Goal: Task Accomplishment & Management: Use online tool/utility

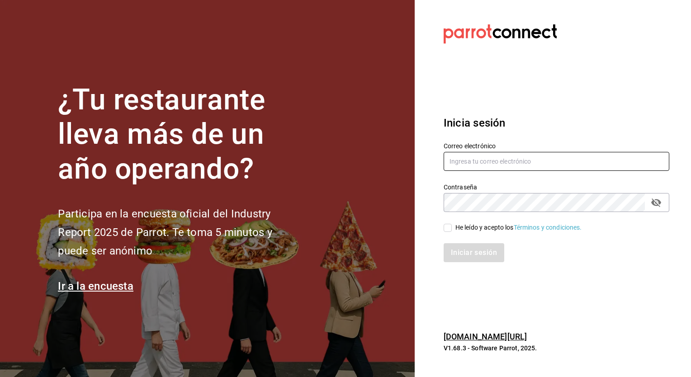
type input "honir.parra@grupocosteno.com"
click at [445, 232] on div "Iniciar sesión" at bounding box center [551, 247] width 237 height 30
click at [447, 229] on input "He leído y acepto los Términos y condiciones." at bounding box center [448, 228] width 8 height 8
checkbox input "true"
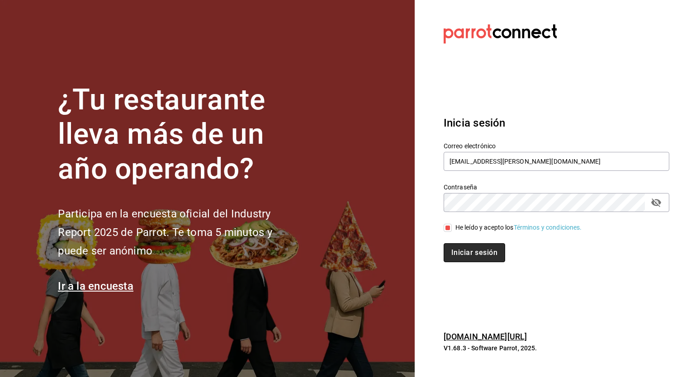
click at [461, 248] on button "Iniciar sesión" at bounding box center [475, 252] width 62 height 19
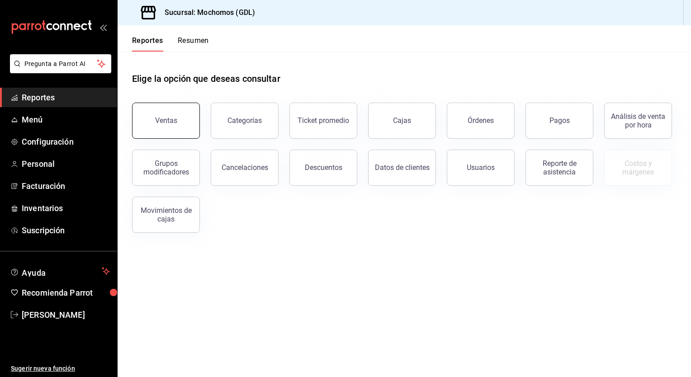
click at [187, 126] on button "Ventas" at bounding box center [166, 121] width 68 height 36
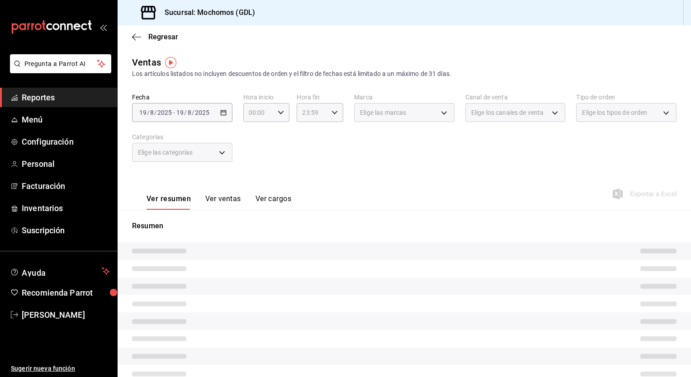
click at [218, 115] on div "[DATE] [DATE] - [DATE] [DATE]" at bounding box center [182, 112] width 100 height 19
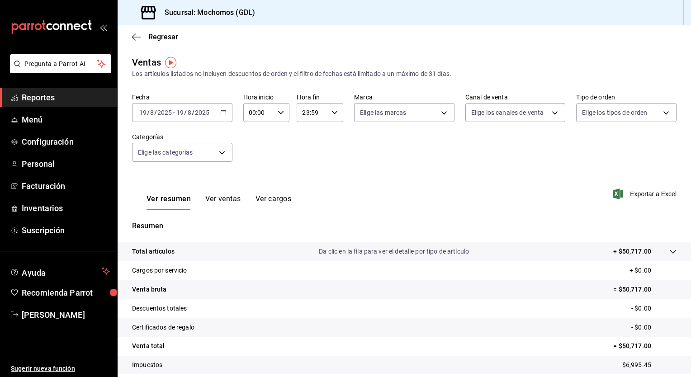
click at [223, 112] on icon "button" at bounding box center [223, 112] width 6 height 6
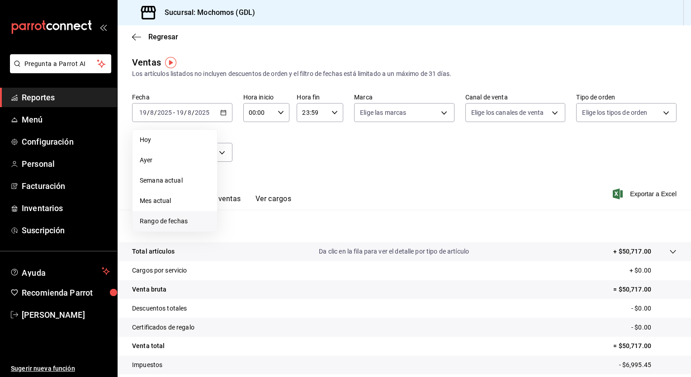
click at [185, 227] on li "Rango de fechas" at bounding box center [175, 221] width 85 height 20
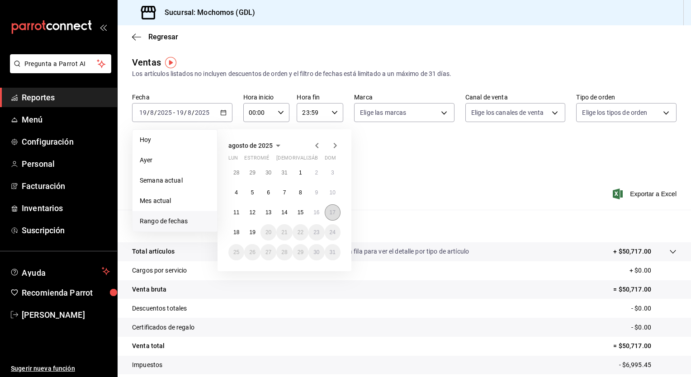
click at [333, 214] on abbr "17" at bounding box center [333, 212] width 6 height 6
click at [255, 232] on abbr "19" at bounding box center [252, 232] width 6 height 6
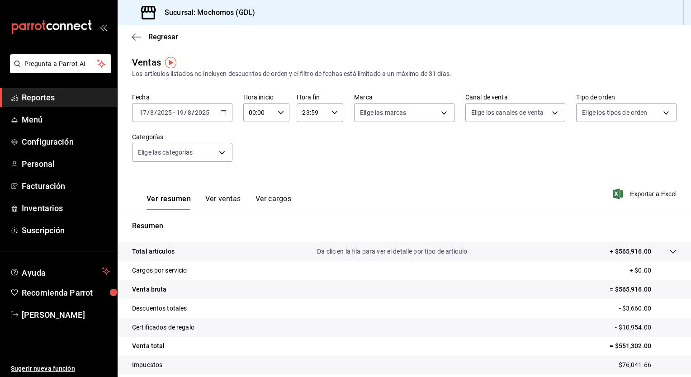
click at [282, 113] on div "00:00 Hora inicio" at bounding box center [266, 112] width 47 height 19
click at [251, 174] on button "05" at bounding box center [253, 178] width 19 height 18
type input "05:00"
click at [332, 116] on div at bounding box center [345, 188] width 691 height 377
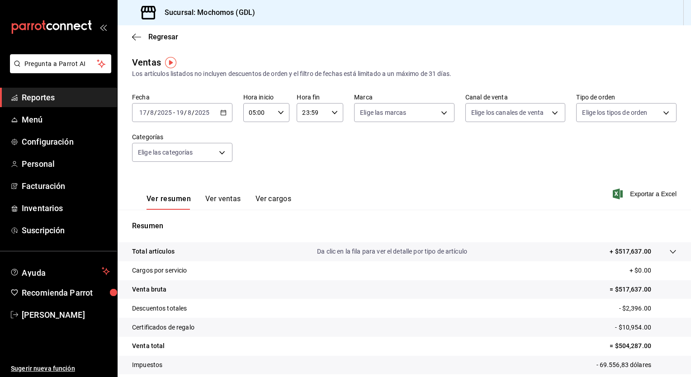
click at [332, 116] on div "23:59 Hora fin" at bounding box center [320, 112] width 47 height 19
click at [309, 152] on span "05" at bounding box center [306, 148] width 9 height 7
click at [333, 135] on span "00" at bounding box center [329, 135] width 9 height 7
type input "05:00"
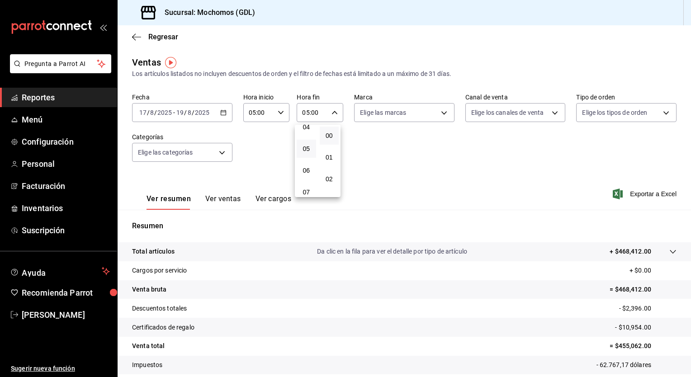
click at [439, 113] on div at bounding box center [345, 188] width 691 height 377
click at [439, 113] on body "Pregunta a Parrot AI Reportes Menú Configuración Personal Facturación Inventari…" at bounding box center [345, 188] width 691 height 377
click at [398, 158] on li "Ver todas" at bounding box center [401, 146] width 98 height 27
type input "36c25d4a-7cb0-456c-a434-e981d54830bc,9cac9703-0c5a-4d8b-addd-5b6b571d65b9"
checkbox input "true"
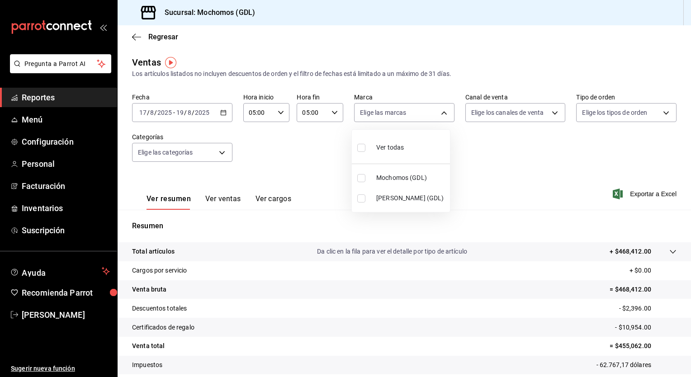
checkbox input "true"
click at [553, 112] on div at bounding box center [345, 188] width 691 height 377
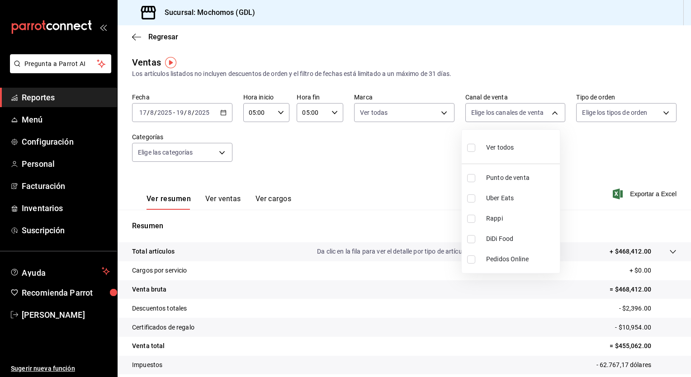
click at [553, 112] on body "Pregunta a Parrot AI Reportes Menú Configuración Personal Facturación Inventari…" at bounding box center [345, 188] width 691 height 377
click at [526, 150] on li "Ver todos" at bounding box center [511, 146] width 98 height 27
type input "PARROT,UBER_EATS,RAPPI,DIDI_FOOD,ONLINE"
checkbox input "true"
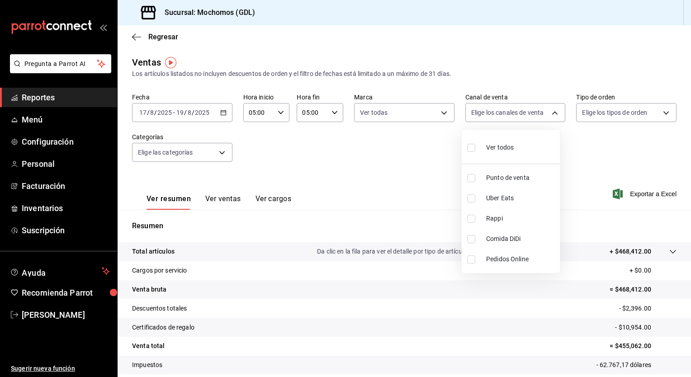
checkbox input "true"
click at [661, 116] on div at bounding box center [345, 188] width 691 height 377
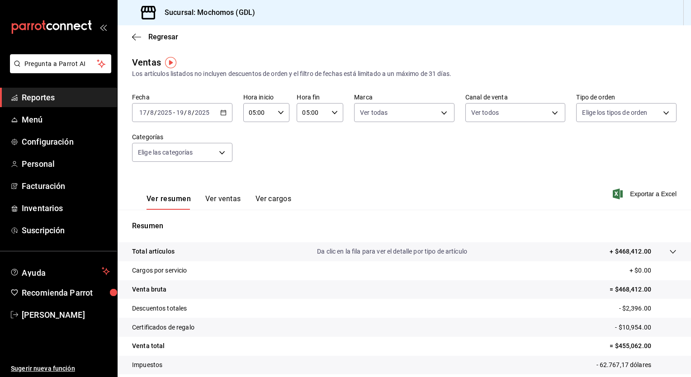
click at [661, 116] on body "Pregunta a Parrot AI Reportes Menú Configuración Personal Facturación Inventari…" at bounding box center [345, 188] width 691 height 377
click at [635, 154] on li "Ver todos" at bounding box center [620, 146] width 98 height 27
type input "c3d0baef-30c0-4718-9d76-caab43e27316,13c4cc4a-99d2-42c0-ba96-c3de8c08c13d,7b791…"
checkbox input "true"
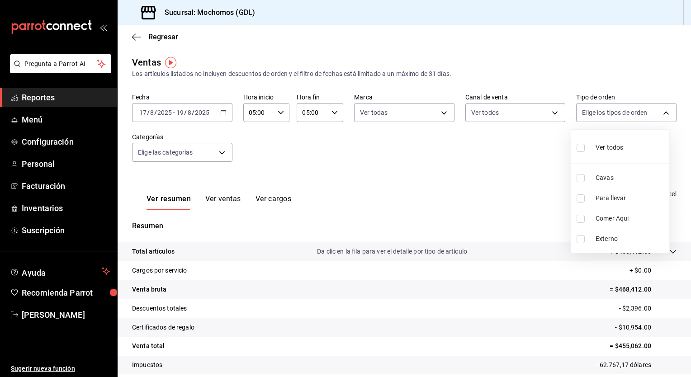
checkbox input "true"
click at [220, 154] on div at bounding box center [345, 188] width 691 height 377
click at [220, 154] on body "Pregunta a Parrot AI Reportes Menú Configuración Personal Facturación Inventari…" at bounding box center [345, 188] width 691 height 377
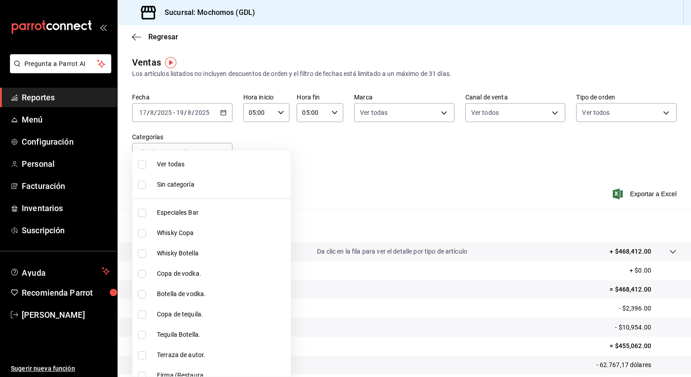
click at [210, 162] on span "Ver todas" at bounding box center [222, 164] width 130 height 9
type input "c0db8a99-aef8-4e9c-862d-72763fc5d605,0e6da5ad-e1ed-4623-8a7f-4db137866549,4ba6e…"
checkbox input "true"
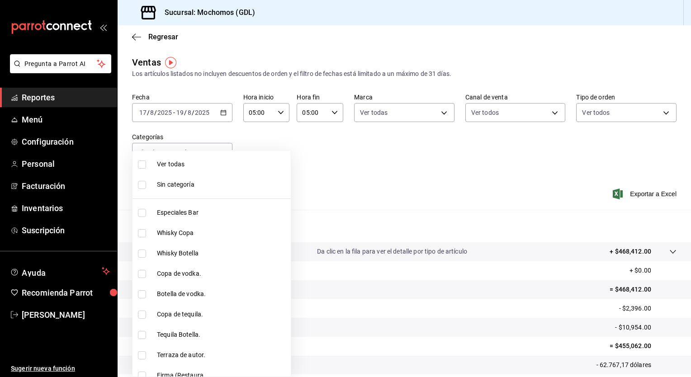
checkbox input "true"
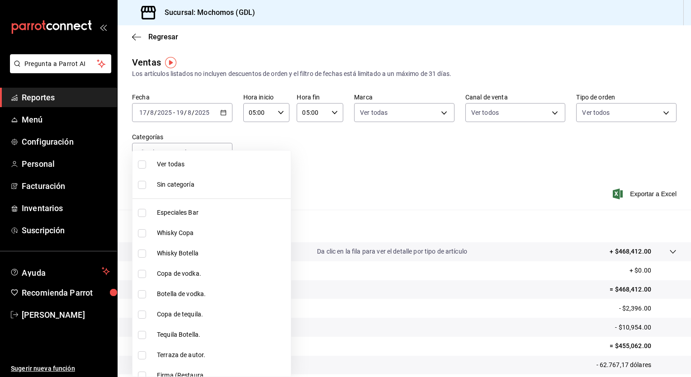
checkbox input "true"
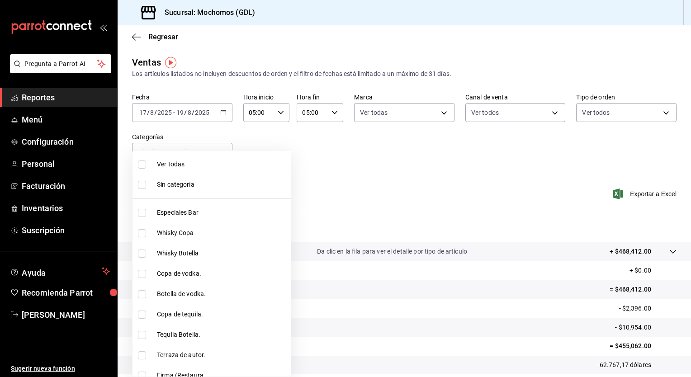
checkbox input "true"
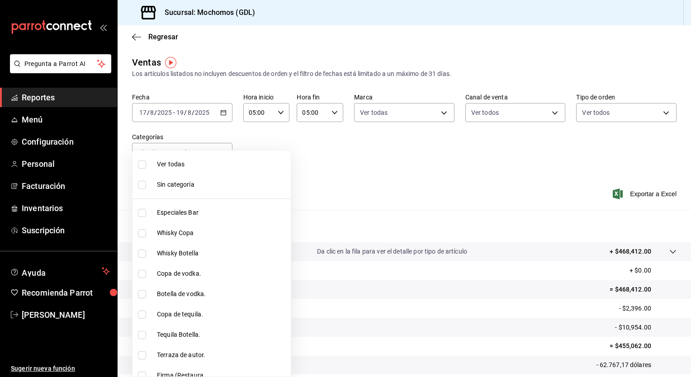
checkbox input "true"
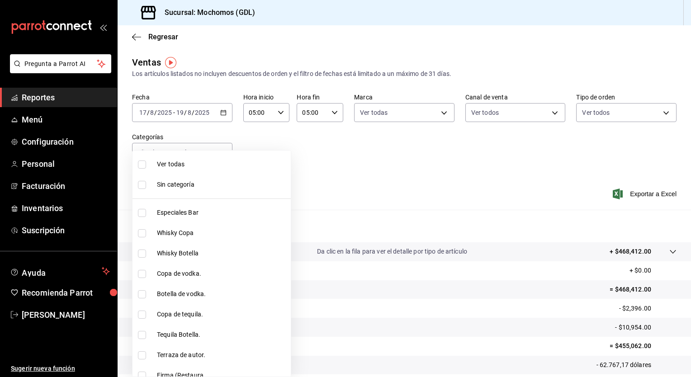
checkbox input "true"
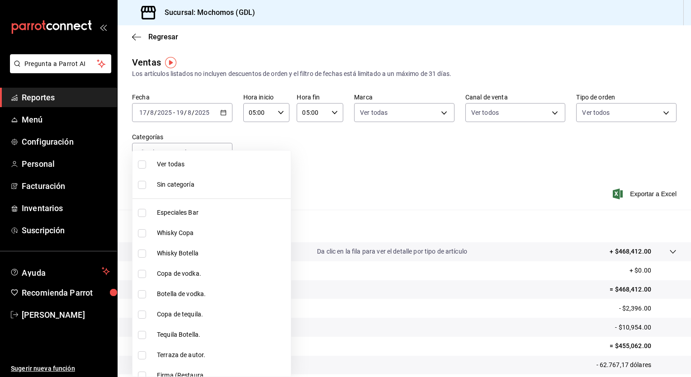
checkbox input "true"
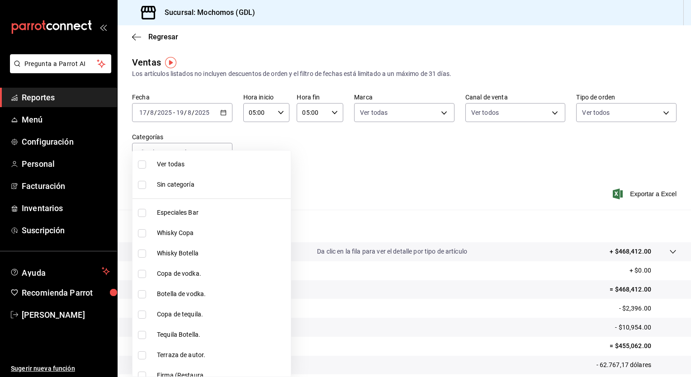
checkbox input "true"
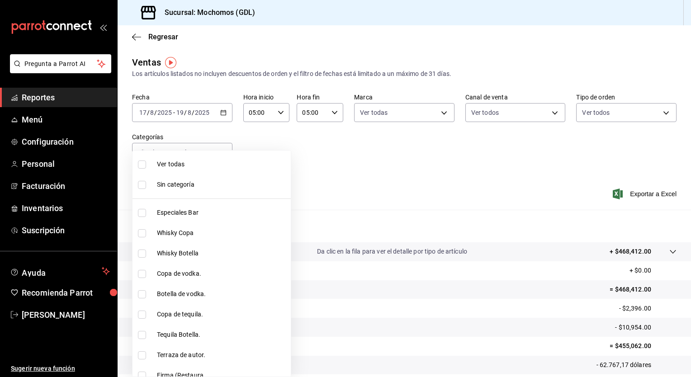
checkbox input "true"
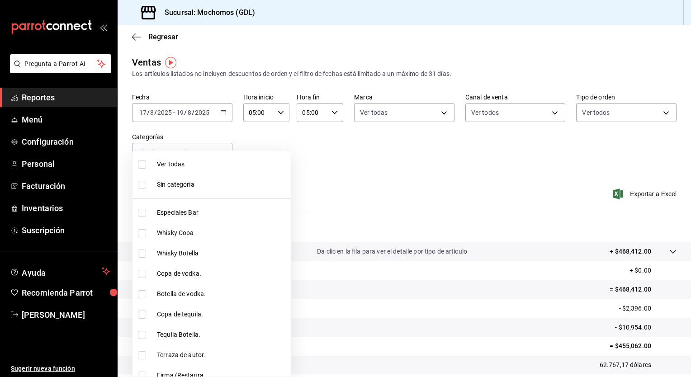
checkbox input "true"
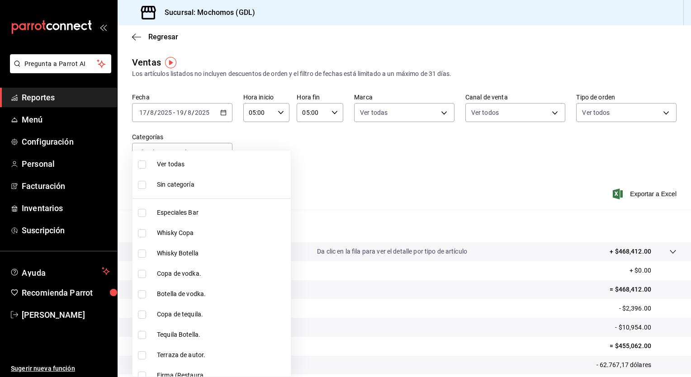
checkbox input "true"
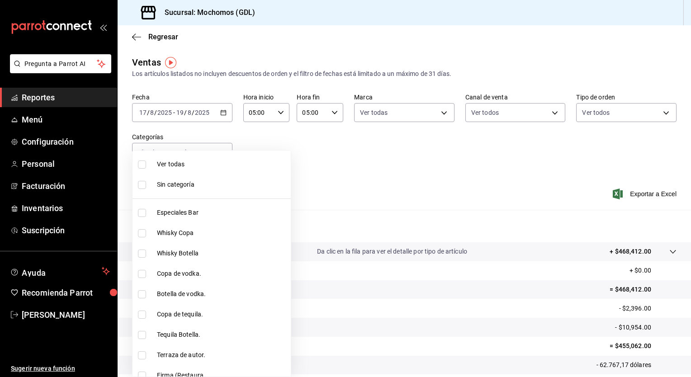
checkbox input "true"
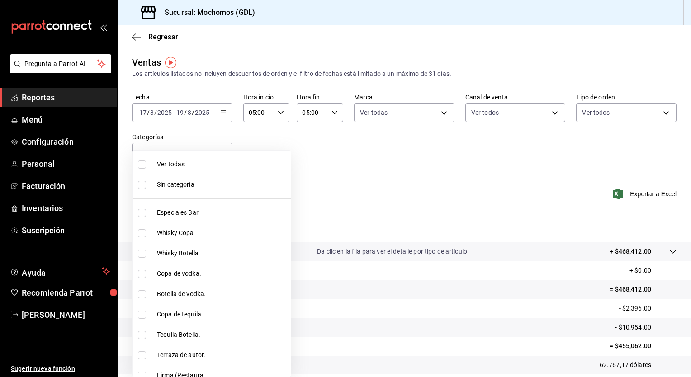
checkbox input "true"
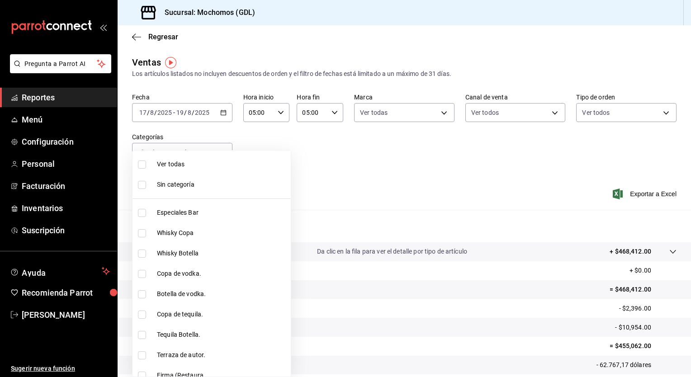
checkbox input "true"
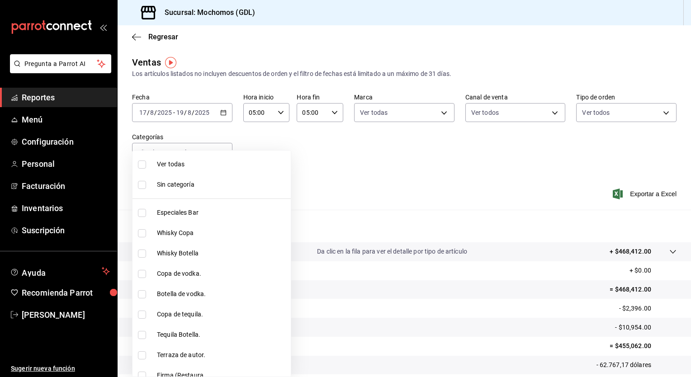
checkbox input "true"
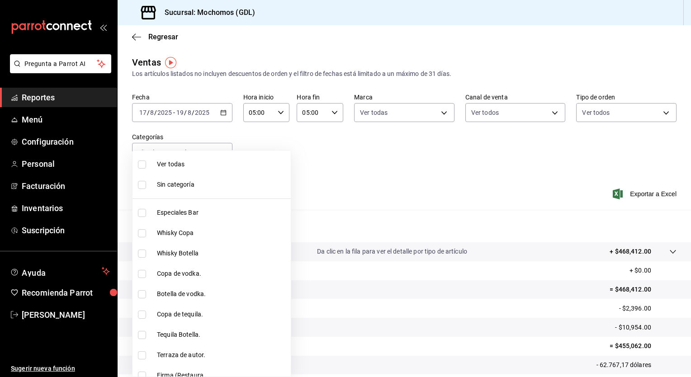
checkbox input "true"
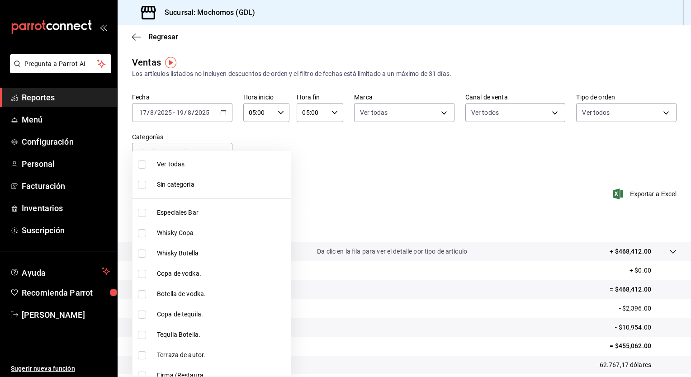
checkbox input "true"
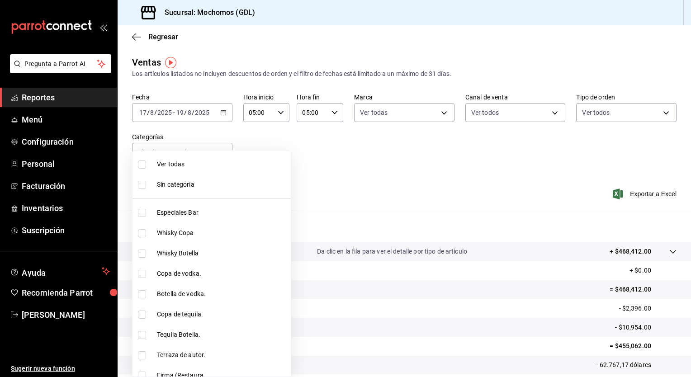
checkbox input "true"
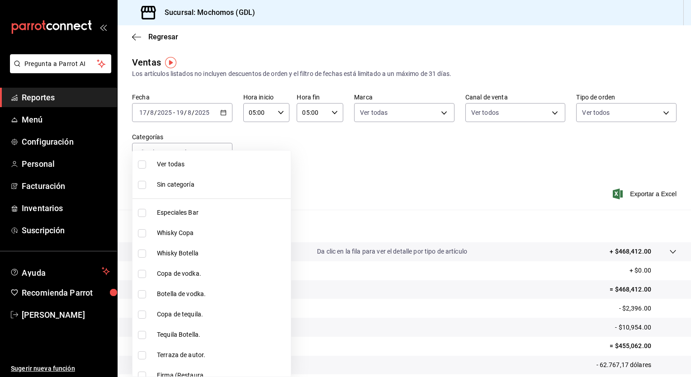
checkbox input "true"
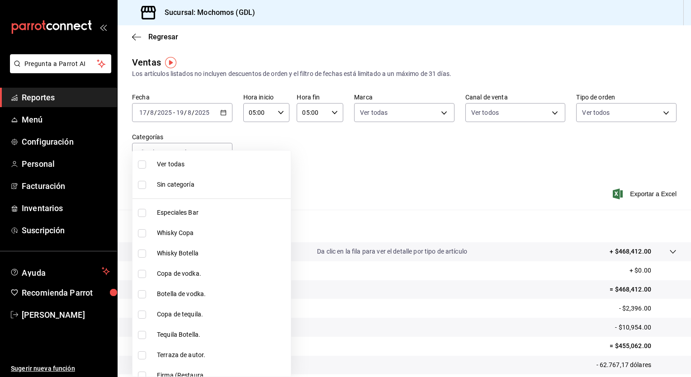
checkbox input "true"
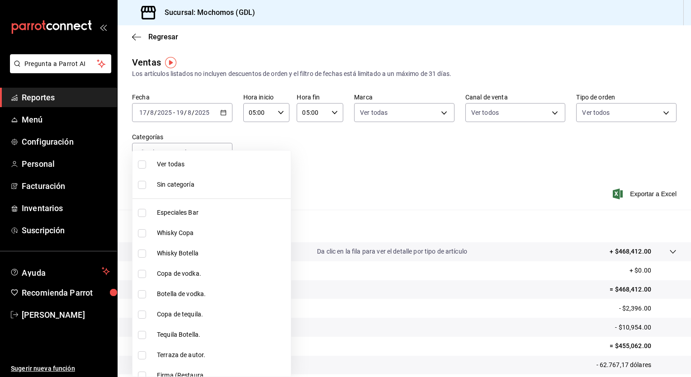
checkbox input "true"
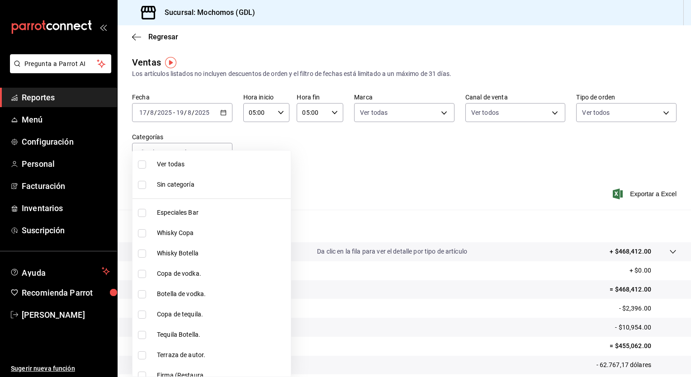
checkbox input "true"
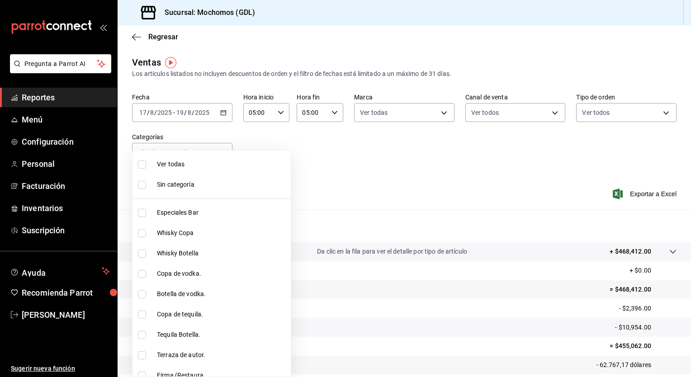
checkbox input "true"
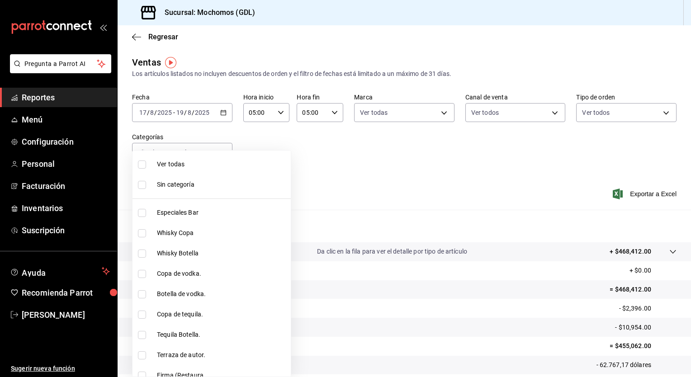
checkbox input "true"
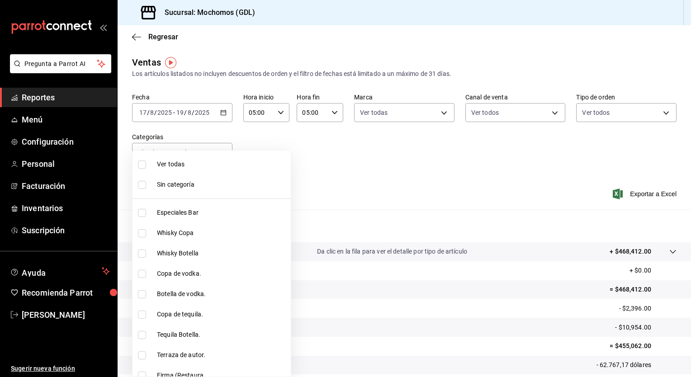
checkbox input "true"
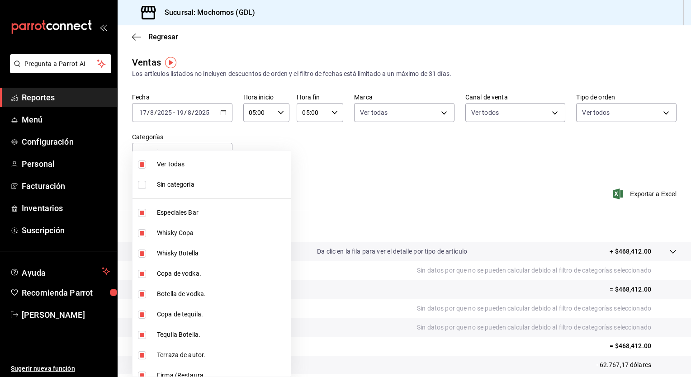
click at [652, 194] on div at bounding box center [345, 188] width 691 height 377
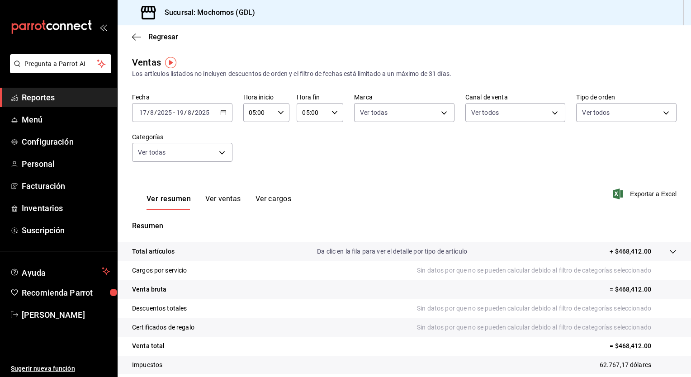
click at [652, 194] on font "Exportar a Excel" at bounding box center [653, 193] width 47 height 7
